Goal: Find specific page/section: Find specific page/section

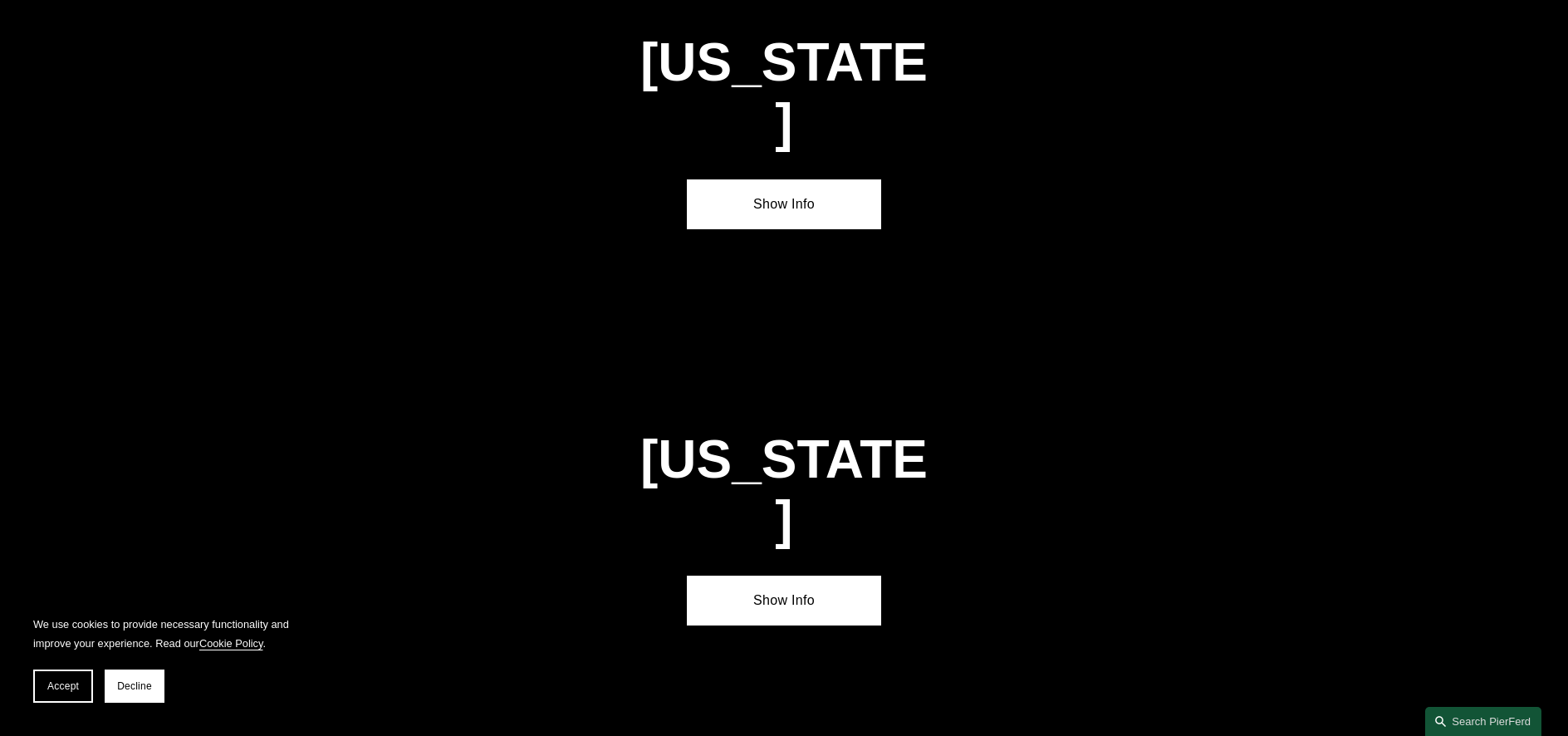
scroll to position [2585, 0]
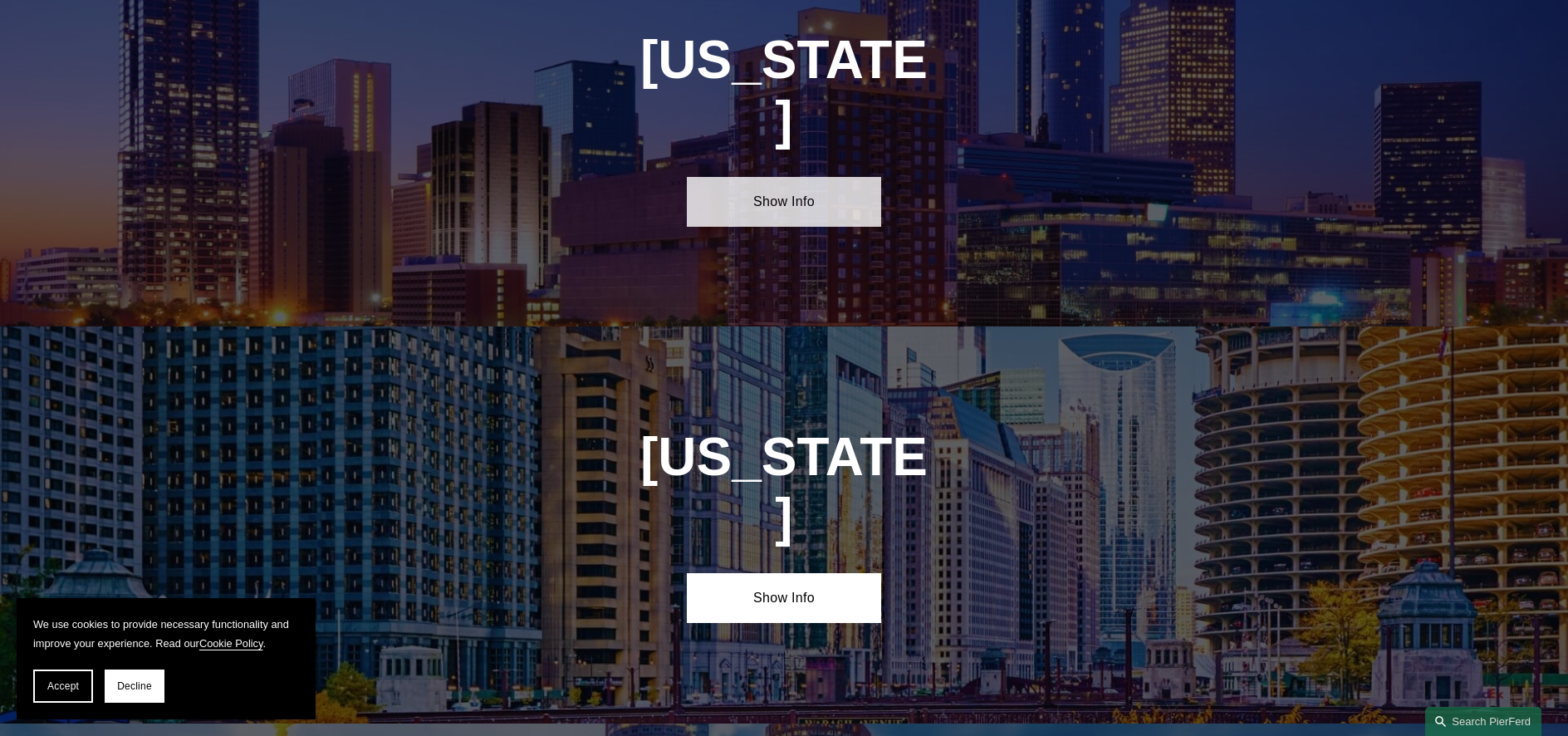
click at [799, 177] on link "Show Info" at bounding box center [784, 202] width 193 height 50
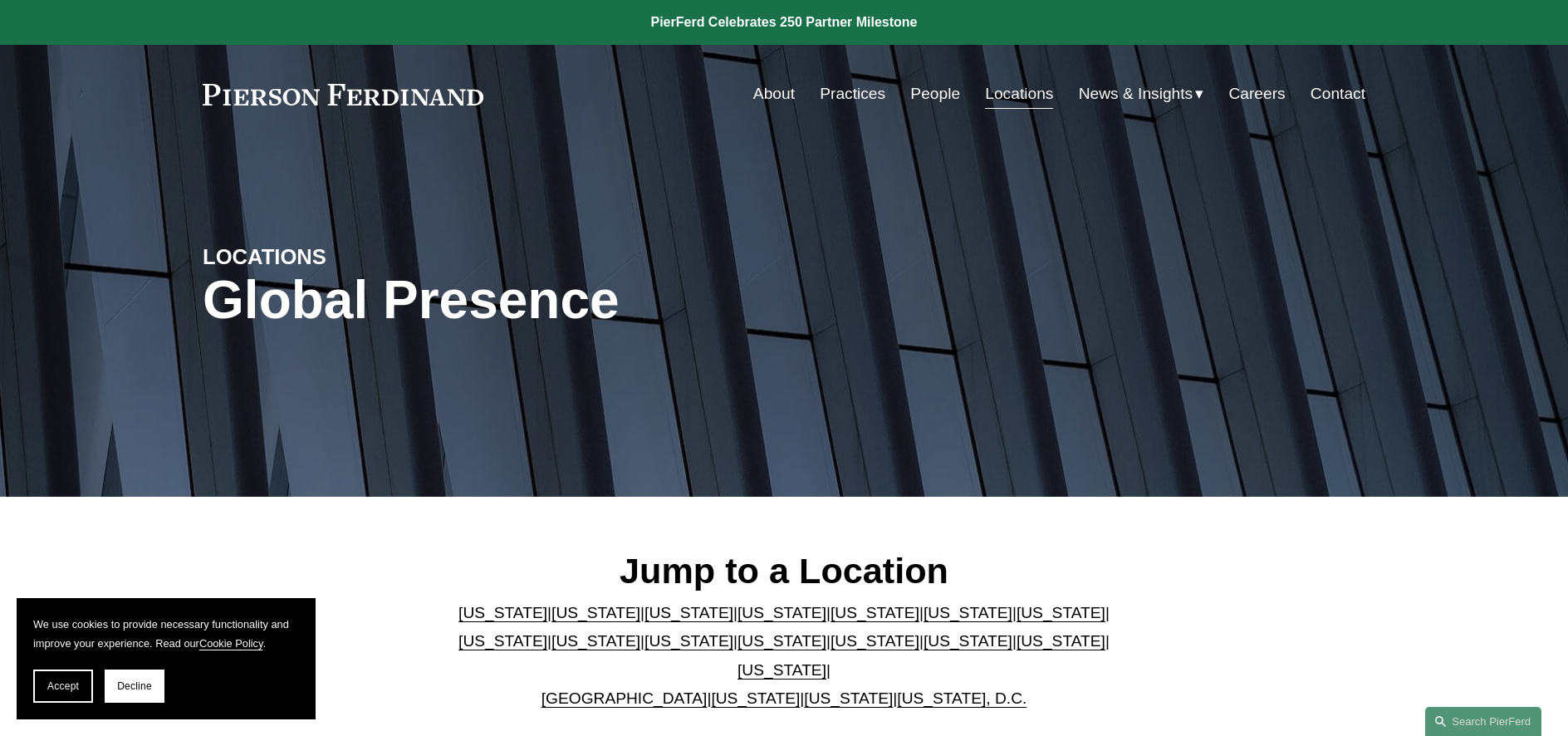
scroll to position [249, 0]
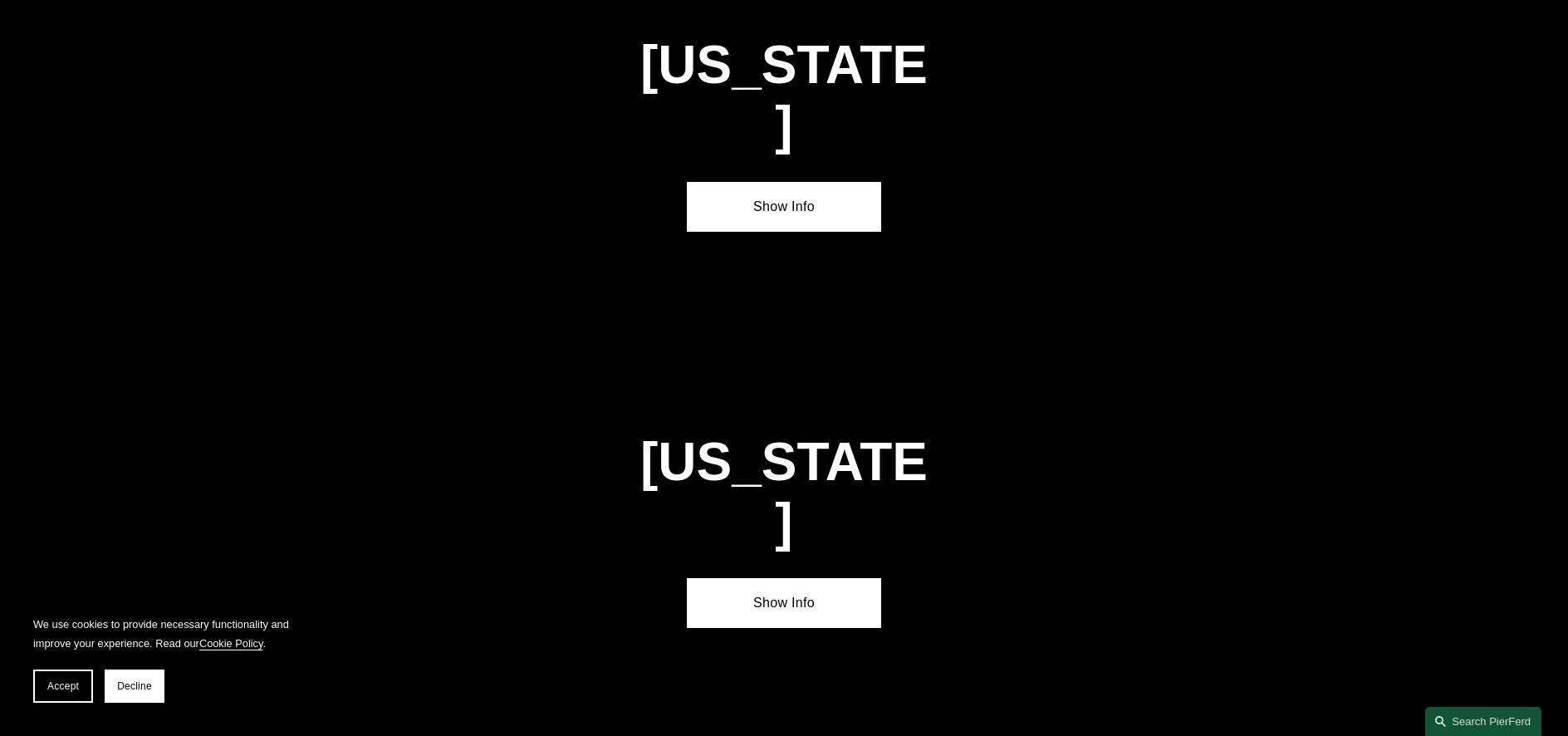
scroll to position [2585, 0]
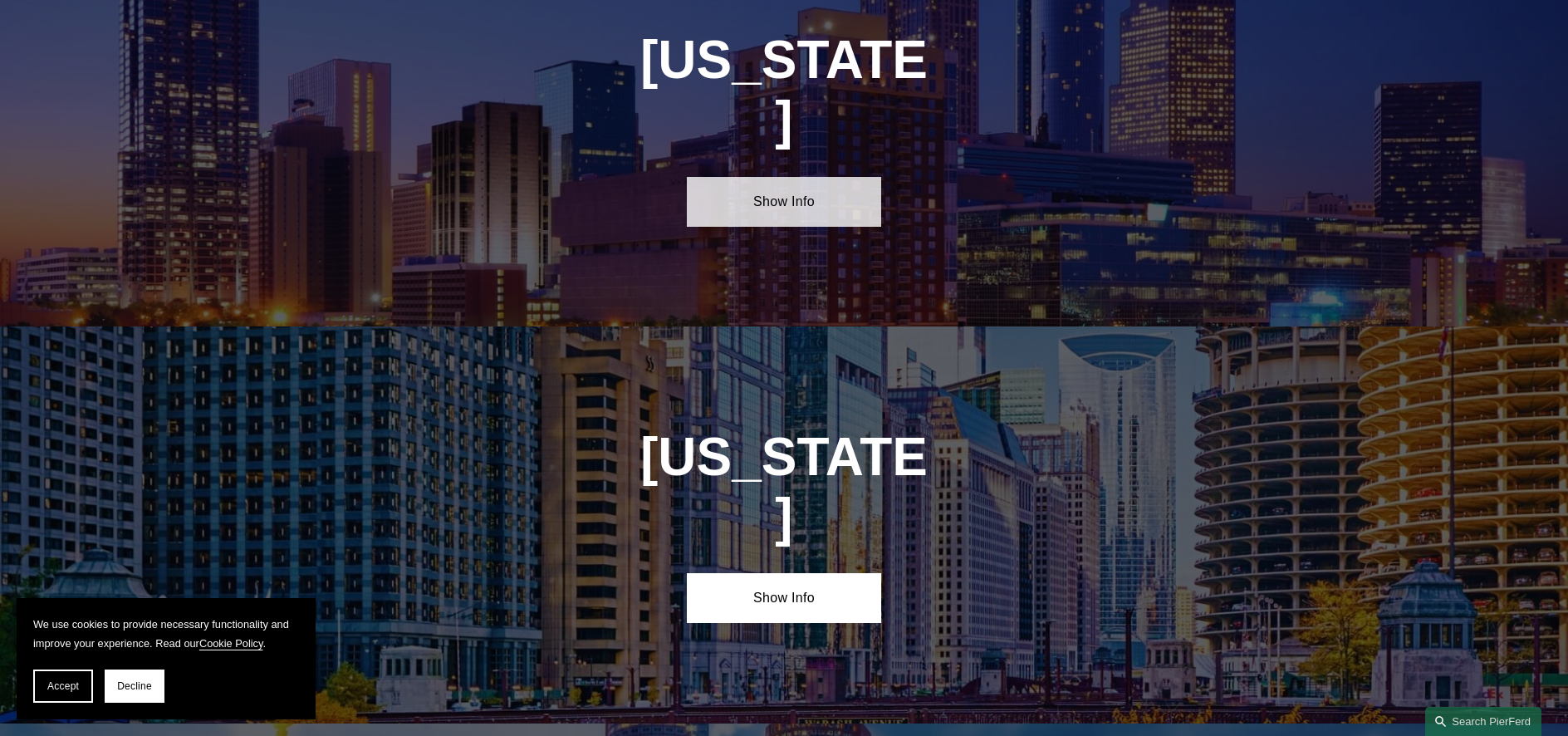
click at [731, 177] on link "Show Info" at bounding box center [784, 202] width 193 height 50
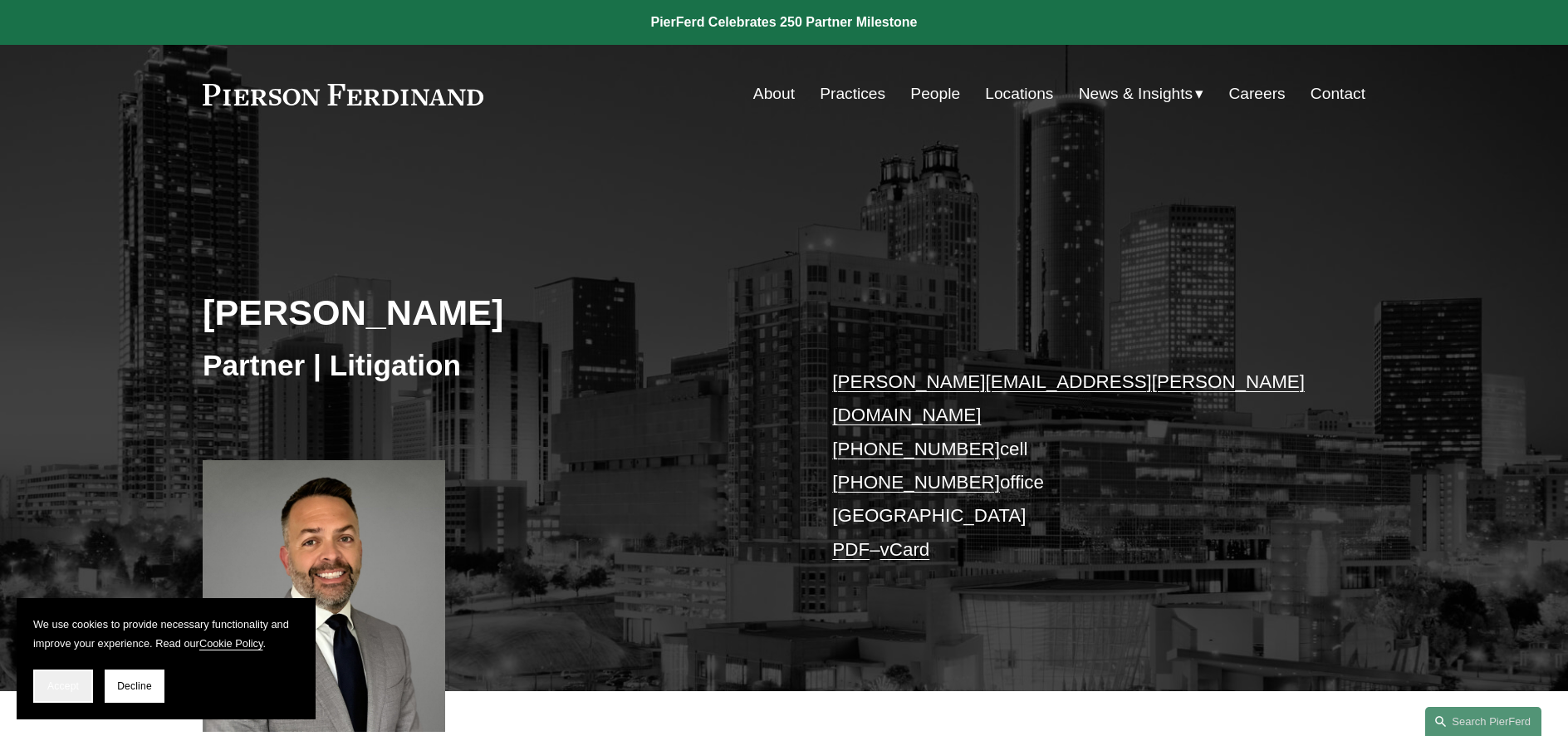
click at [67, 686] on span "Accept" at bounding box center [62, 686] width 32 height 12
